Goal: Information Seeking & Learning: Check status

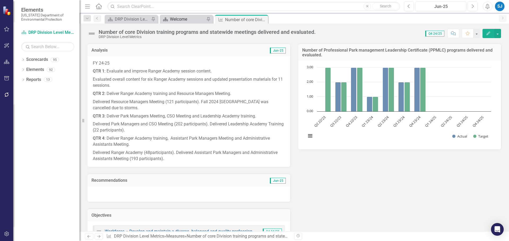
click at [187, 18] on div "Welcome" at bounding box center [187, 19] width 35 height 7
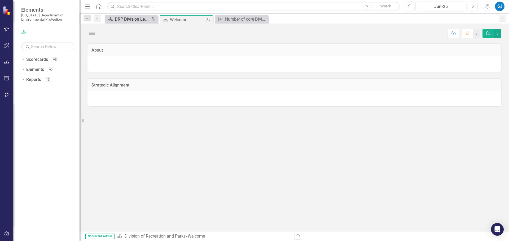
click at [127, 20] on div "DRP Division Level Metrics" at bounding box center [132, 19] width 35 height 7
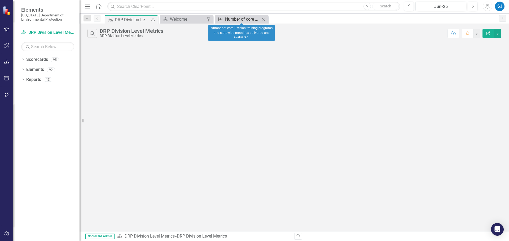
click at [230, 21] on div "Number of core Division training programs and statewide meetings delivered and …" at bounding box center [242, 19] width 35 height 7
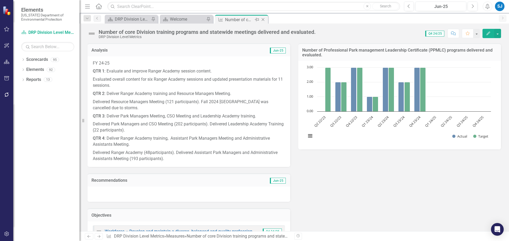
click at [263, 19] on icon at bounding box center [263, 19] width 3 height 3
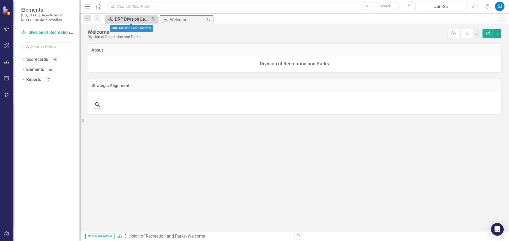
click at [134, 19] on div "DRP Division Level Metrics" at bounding box center [132, 19] width 35 height 7
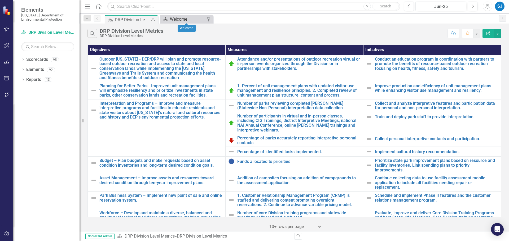
click at [176, 20] on div "Welcome" at bounding box center [187, 19] width 35 height 7
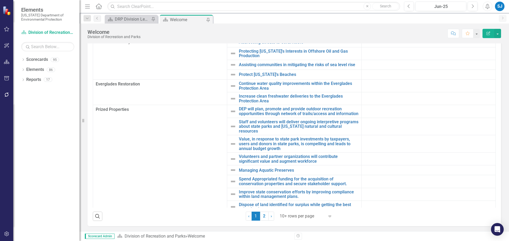
scroll to position [128, 0]
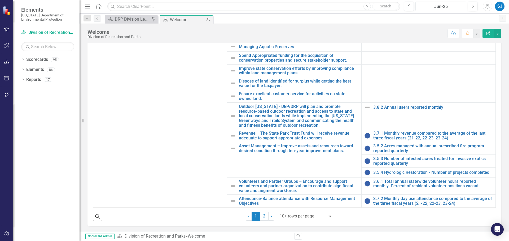
click at [448, 7] on div "Jun-25" at bounding box center [440, 6] width 47 height 6
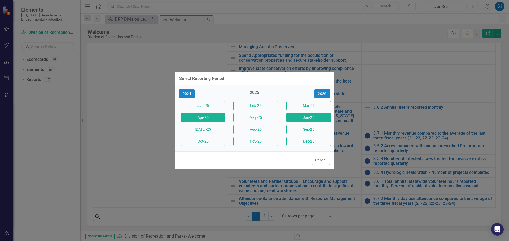
click at [219, 116] on button "Apr-25" at bounding box center [202, 117] width 45 height 9
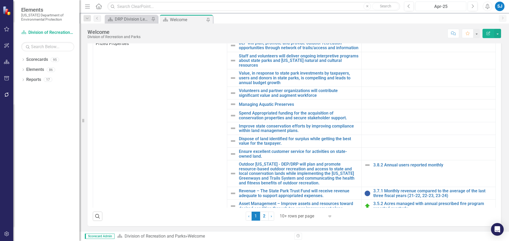
scroll to position [128, 0]
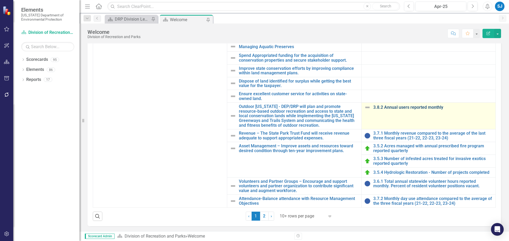
click at [396, 107] on link "3.8.2 Annual users reported monthly" at bounding box center [433, 107] width 120 height 5
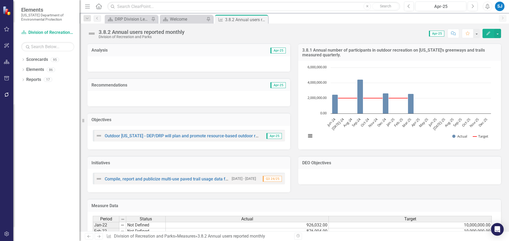
click at [500, 65] on div "3.8.1 Annual number of participants in outdoor recreation on [US_STATE]'s green…" at bounding box center [399, 93] width 211 height 113
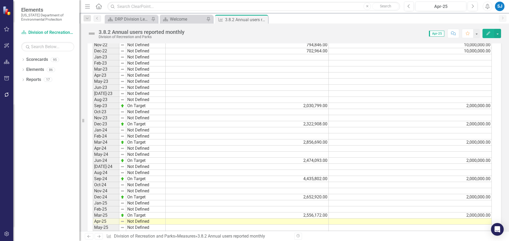
scroll to position [297, 0]
